Goal: Transaction & Acquisition: Purchase product/service

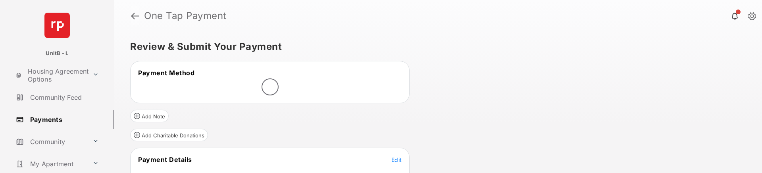
click at [134, 17] on link at bounding box center [135, 15] width 8 height 19
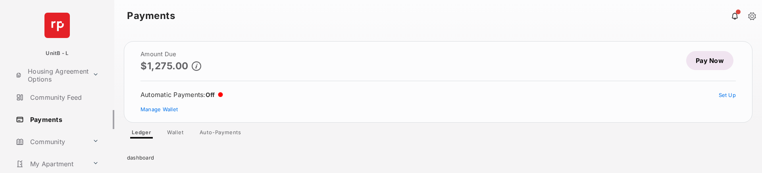
click at [309, 134] on ul "Ledger Wallet Auto-Payments" at bounding box center [438, 134] width 628 height 10
click at [167, 17] on strong "Payments" at bounding box center [151, 16] width 48 height 10
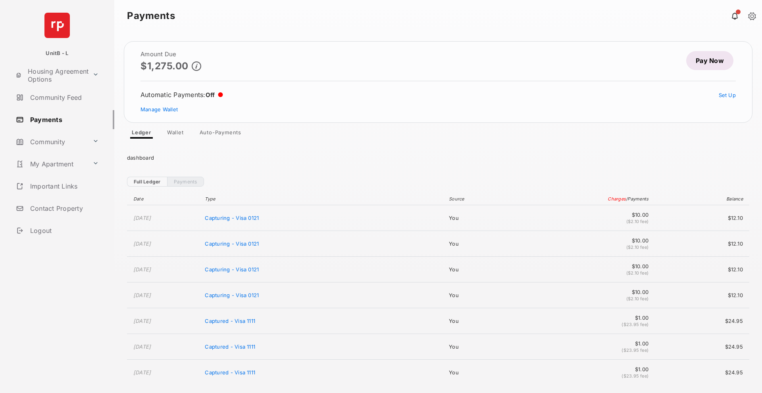
click at [712, 61] on link "Pay Now" at bounding box center [709, 60] width 47 height 19
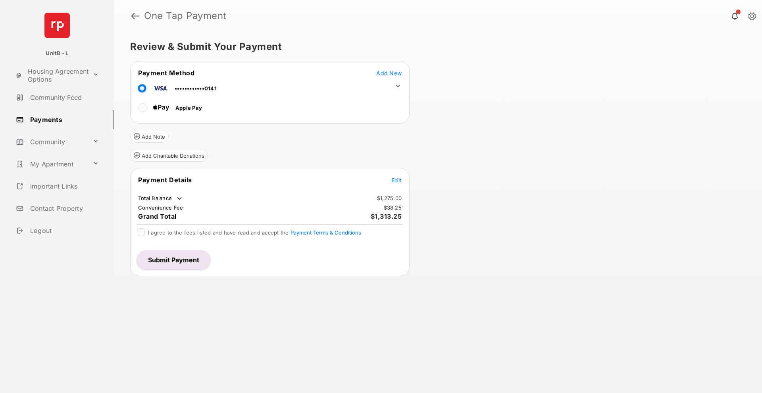
click at [493, 173] on div "Review & Submit Your Payment Payment Method Add New ••••••••••••0141 Apple Pay …" at bounding box center [437, 213] width 647 height 362
